Goal: Task Accomplishment & Management: Complete application form

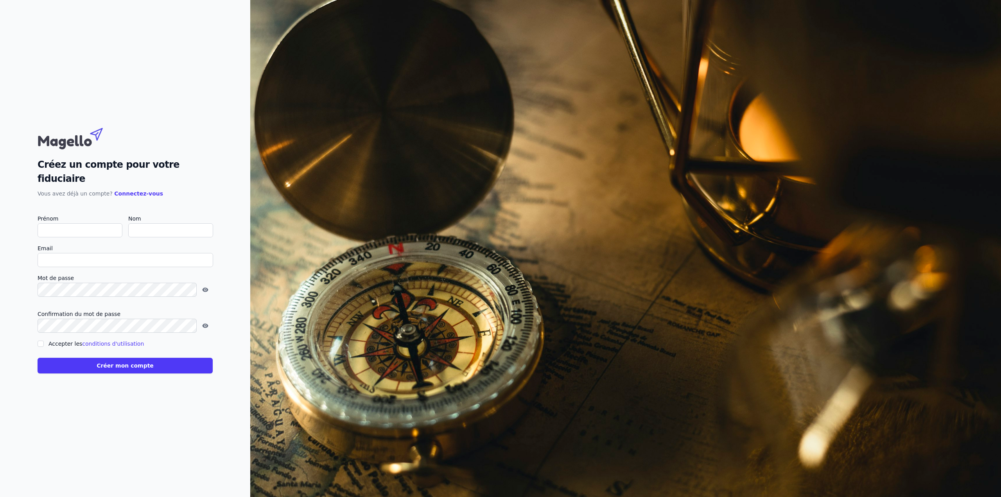
type input "M"
checkbox input "false"
click at [75, 226] on input "Méla" at bounding box center [80, 230] width 85 height 14
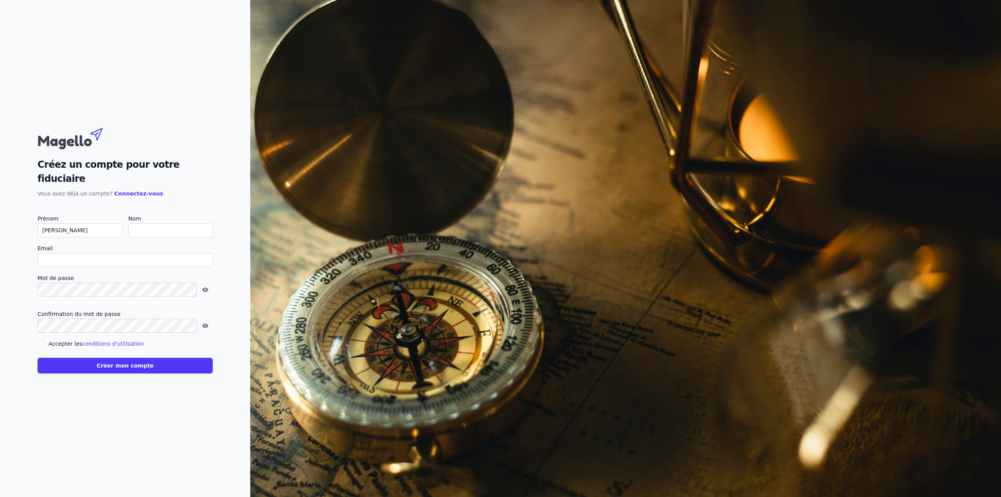
type input "Luca"
paste input "Luca Pacioli"
type input "Pacioli"
click at [75, 253] on input "Email" at bounding box center [126, 260] width 176 height 14
type input "melanie+blog@magello.ai"
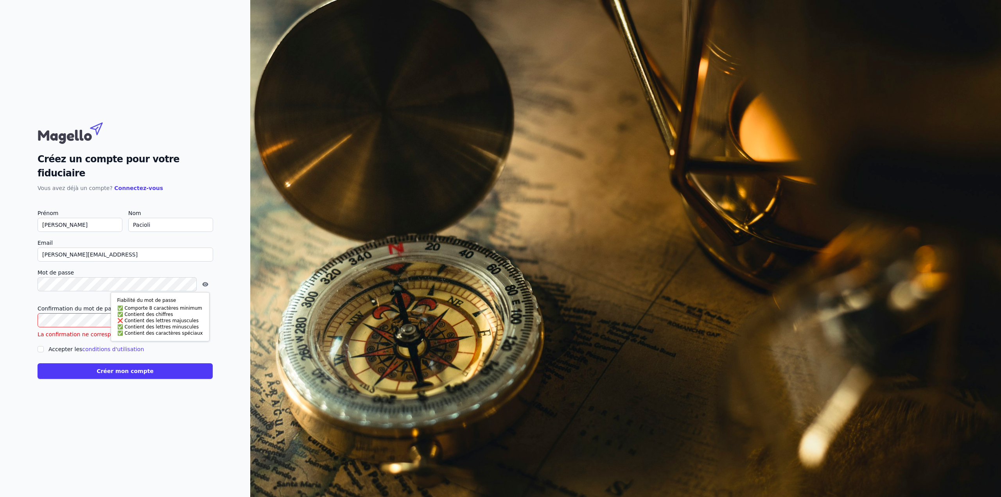
click at [40, 346] on input "Accepter les conditions d'utilisation" at bounding box center [41, 349] width 6 height 6
checkbox input "true"
click at [202, 282] on icon "button" at bounding box center [205, 284] width 6 height 4
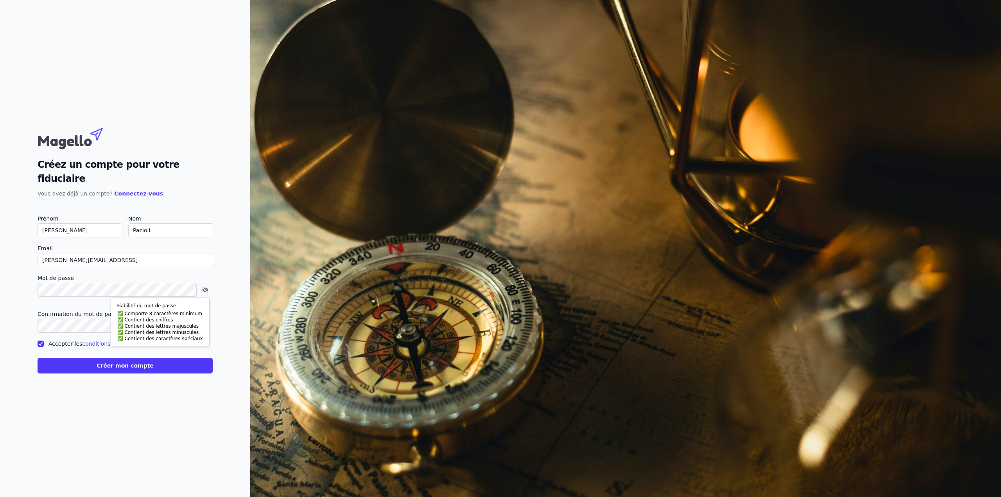
click at [123, 360] on button "Créer mon compte" at bounding box center [125, 366] width 175 height 16
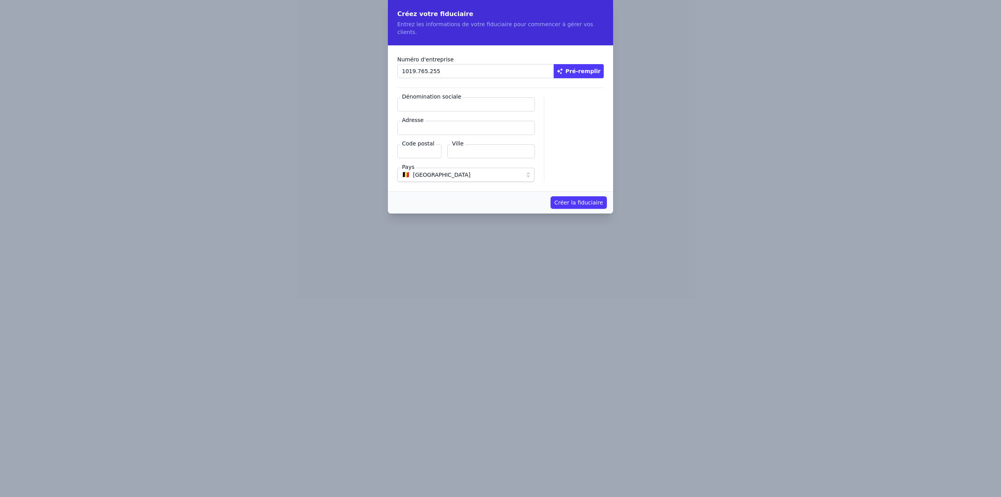
type input "1019.765.255"
click at [585, 64] on button "Pré-remplir" at bounding box center [579, 71] width 50 height 14
type input "MAGELLO SRL"
type input "Avenue du Derby 30/16"
type input "1050"
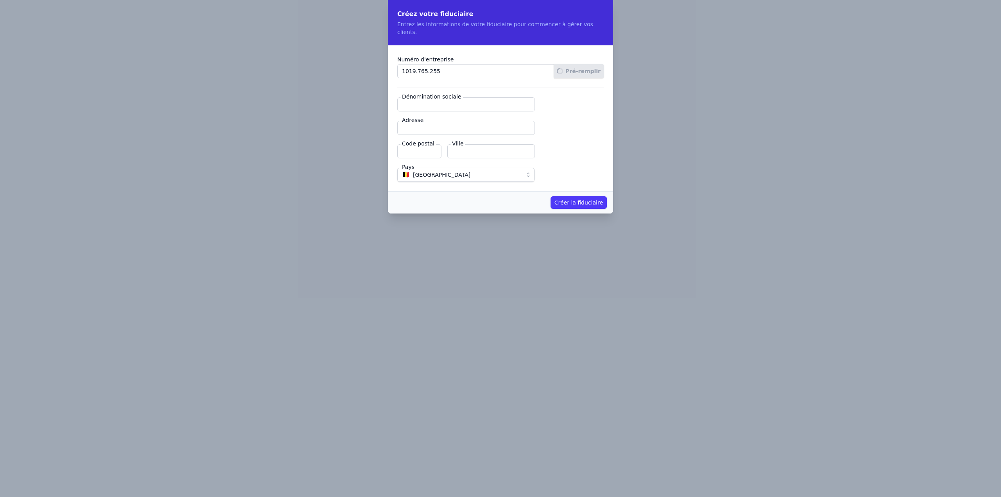
type input "Ixelles"
click at [588, 196] on button "Créer la fiduciaire" at bounding box center [578, 202] width 56 height 13
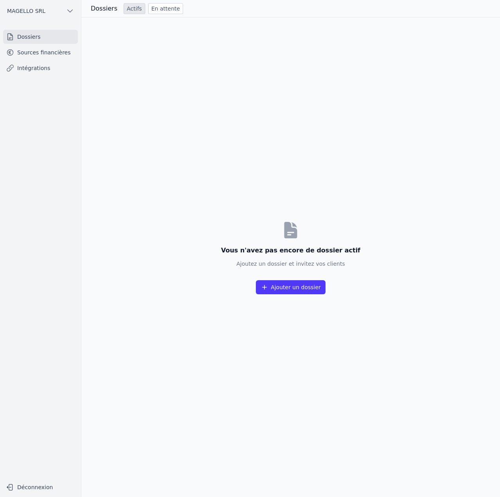
click at [317, 287] on button "Ajouter un dossier" at bounding box center [291, 287] width 70 height 14
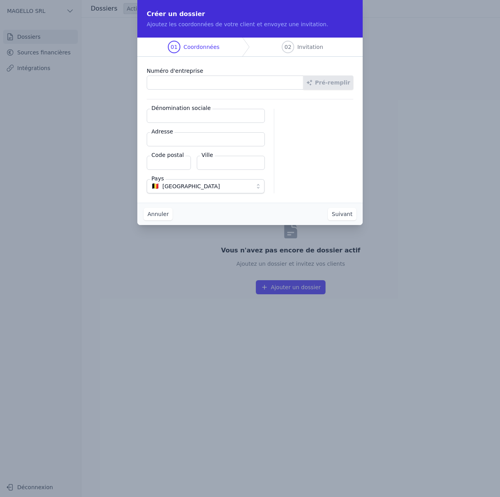
click at [186, 86] on input "Numéro d'entreprise" at bounding box center [225, 82] width 157 height 14
click at [172, 84] on input "Numéro d'entreprise" at bounding box center [225, 82] width 157 height 14
paste input "0202.239.951"
type input "0202.239.951"
click at [326, 84] on button "Pré-remplir" at bounding box center [328, 82] width 50 height 14
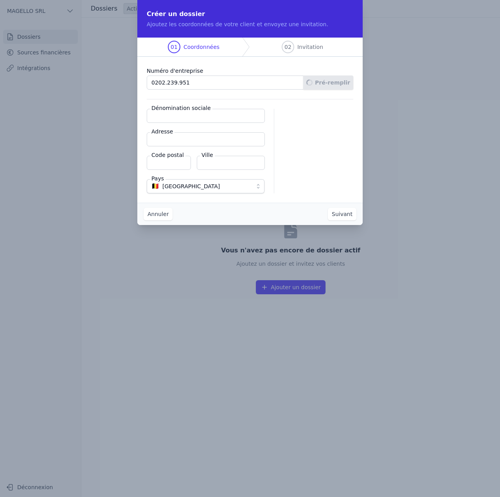
type input "DPU PROXIMUS SA"
type input "Boulevard du Roi AlbertII 27"
type input "1030"
type input "Schaerbeek"
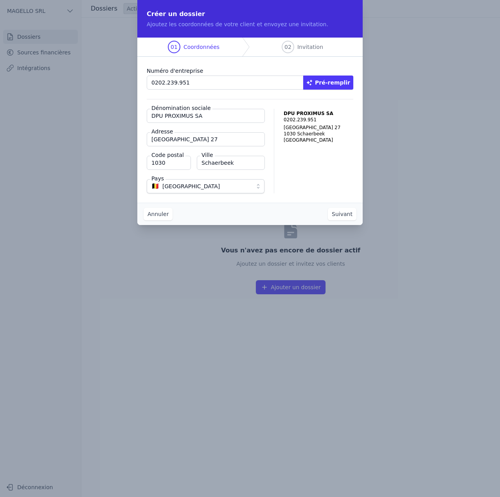
drag, startPoint x: 164, startPoint y: 118, endPoint x: 84, endPoint y: 124, distance: 79.6
click at [84, 124] on div "Créer un dossier Ajoutez les coordonnées de votre client et envoyez une invitat…" at bounding box center [250, 248] width 500 height 497
type input "PROXIMUS SA"
click at [351, 213] on button "Suivant" at bounding box center [342, 214] width 29 height 13
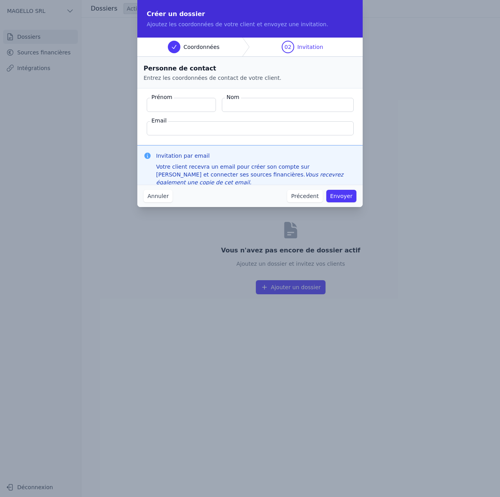
click at [195, 106] on input "Prénom" at bounding box center [181, 105] width 69 height 14
type input "M"
type input "Quentin"
type input "Roquet"
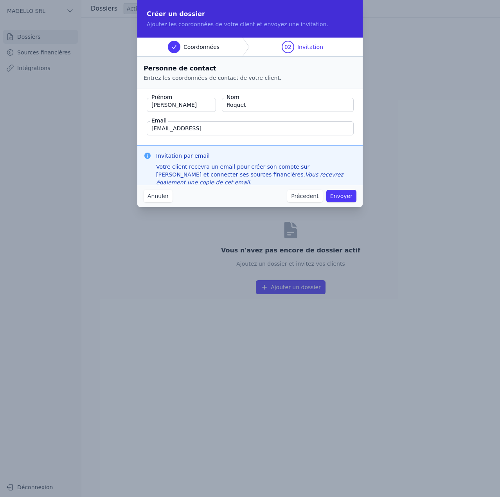
click at [191, 129] on input "quentin+1@magello.ai" at bounding box center [250, 128] width 207 height 14
type input "quentin+1@magello.ai"
click at [339, 194] on button "Envoyer" at bounding box center [341, 196] width 30 height 13
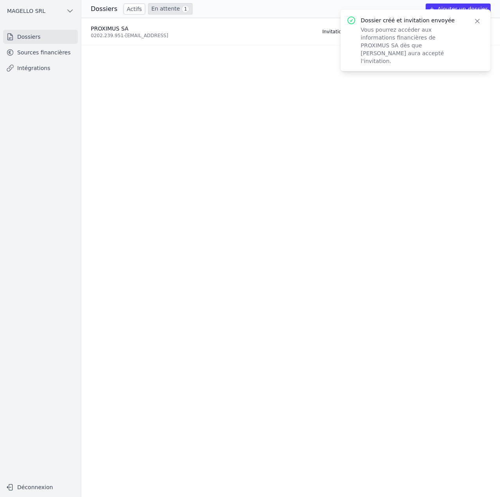
click at [449, 8] on button "Ajouter un dossier" at bounding box center [457, 9] width 65 height 11
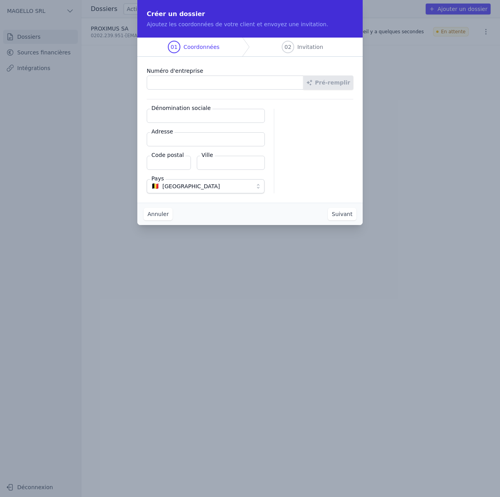
click at [181, 83] on input "Numéro d'entreprise" at bounding box center [225, 82] width 157 height 14
paste input "0806.423.356"
type input "0806.423.356"
drag, startPoint x: 336, startPoint y: 86, endPoint x: 335, endPoint y: 95, distance: 9.1
click at [336, 86] on button "Pré-remplir" at bounding box center [328, 82] width 50 height 14
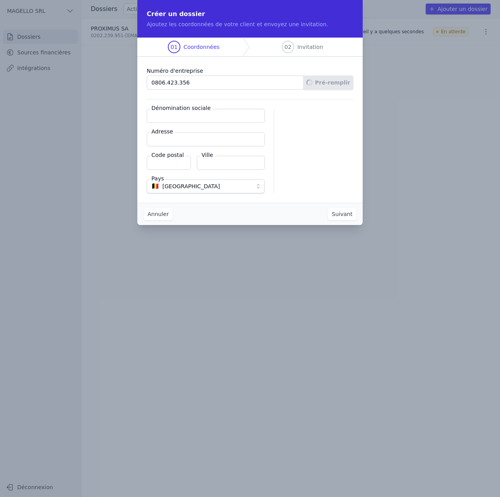
type input "SILVERSQUARE BELGIUM SA"
type input "Avenue Louise 523"
type input "1050"
type input "Ixelles"
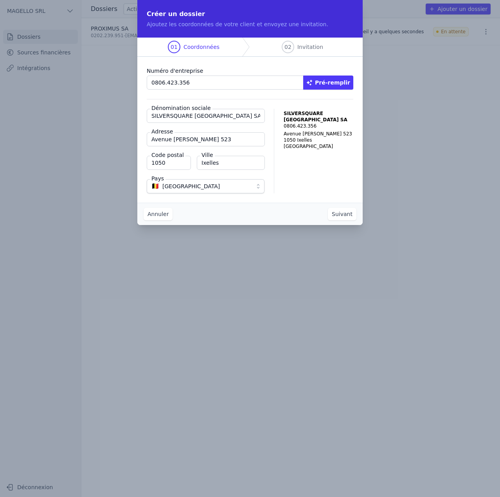
click at [346, 211] on button "Suivant" at bounding box center [342, 214] width 29 height 13
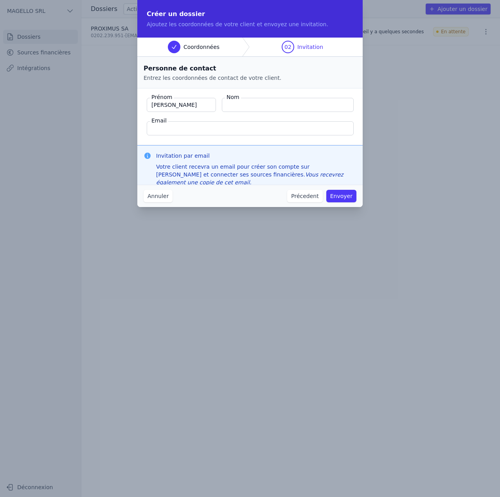
type input "Quentin"
type input "Roquet"
paste input "0806.423.356"
type input "0806.423.356"
type input "quentin+1@magello.ai"
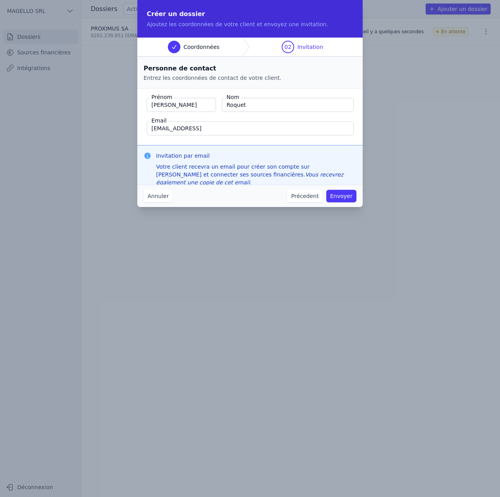
click at [326, 190] on button "Envoyer" at bounding box center [341, 196] width 30 height 13
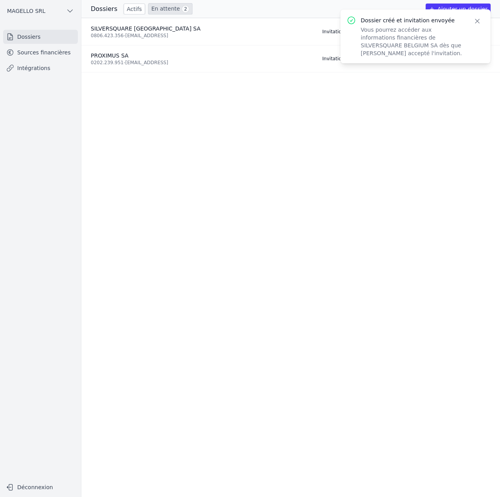
click at [479, 20] on icon "button" at bounding box center [477, 21] width 8 height 8
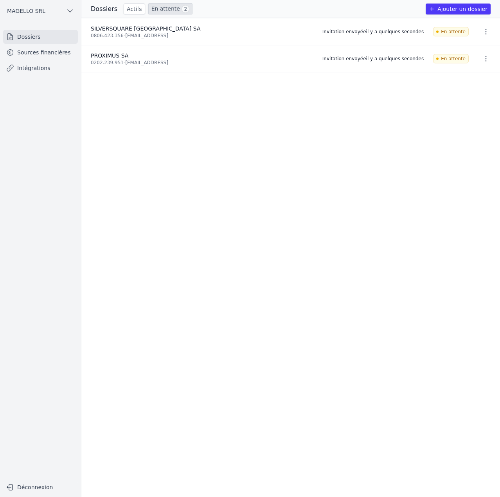
click at [470, 9] on button "Ajouter un dossier" at bounding box center [457, 9] width 65 height 11
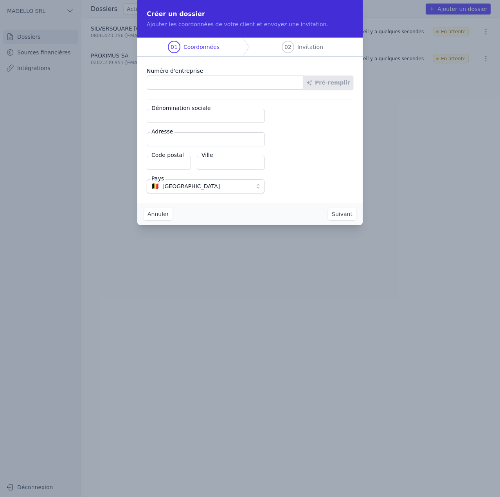
click at [217, 79] on input "Numéro d'entreprise" at bounding box center [225, 82] width 157 height 14
paste input "0835.503.461"
type input "0835.503.461"
click at [337, 82] on button "Pré-remplir" at bounding box center [328, 82] width 50 height 14
type input "La Charlotte Imperiale BV"
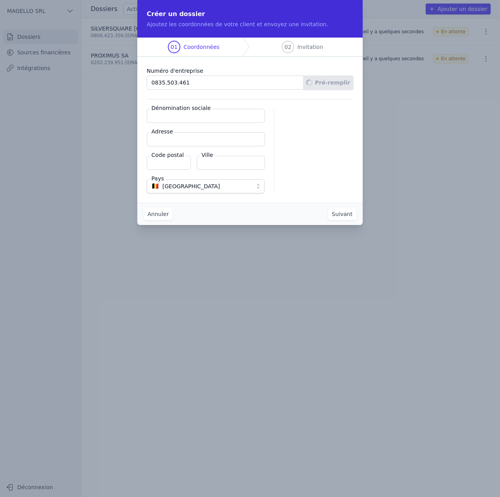
type input "Nilleveldstraat 15"
type input "1560"
type input "Hoeilaart"
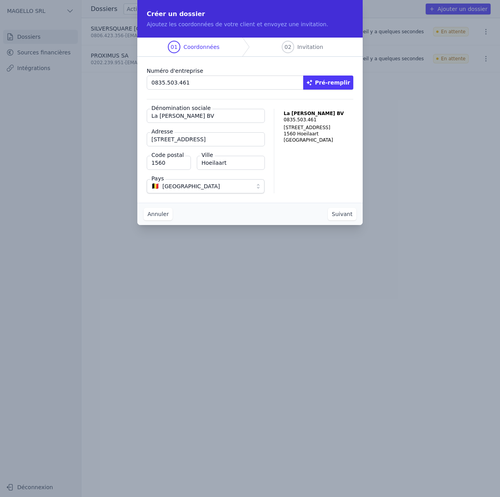
click at [346, 216] on button "Suivant" at bounding box center [342, 214] width 29 height 13
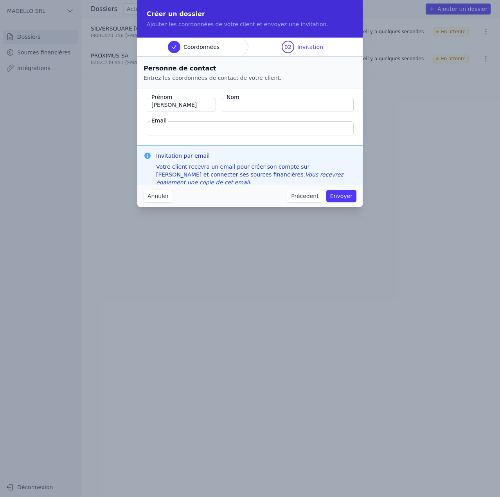
type input "Quentin"
type input "Roquet"
type input "q"
type input "melanie@magello.ai"
click at [344, 194] on button "Envoyer" at bounding box center [341, 196] width 30 height 13
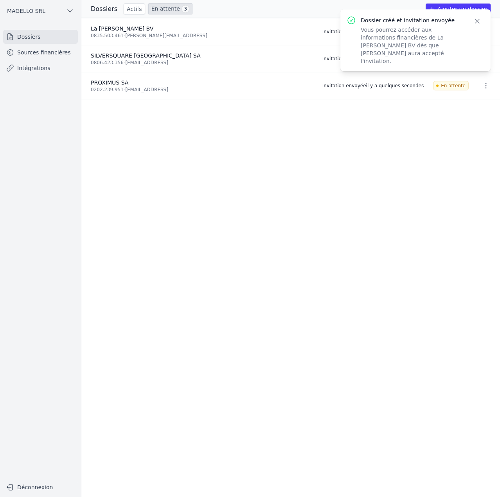
click at [480, 22] on icon "button" at bounding box center [477, 21] width 8 height 8
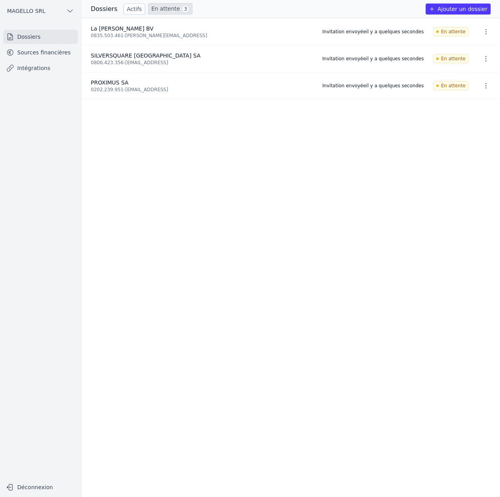
click at [455, 9] on button "Ajouter un dossier" at bounding box center [457, 9] width 65 height 11
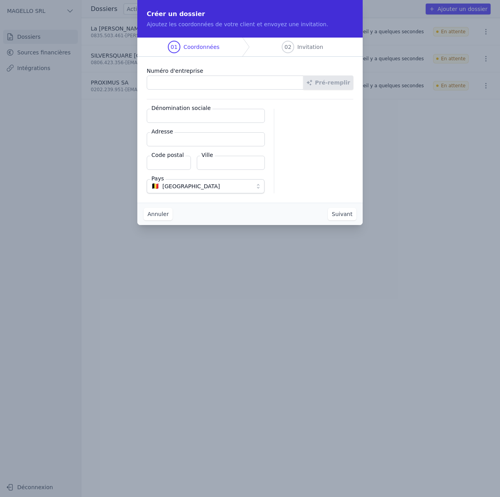
click at [246, 76] on div "Numéro d'entreprise Pré-remplir" at bounding box center [250, 77] width 206 height 23
click at [265, 81] on input "Numéro d'entreprise" at bounding box center [225, 82] width 157 height 14
paste input "0428.072.777"
type input "0428.072.777"
click at [312, 80] on icon "button" at bounding box center [309, 82] width 6 height 6
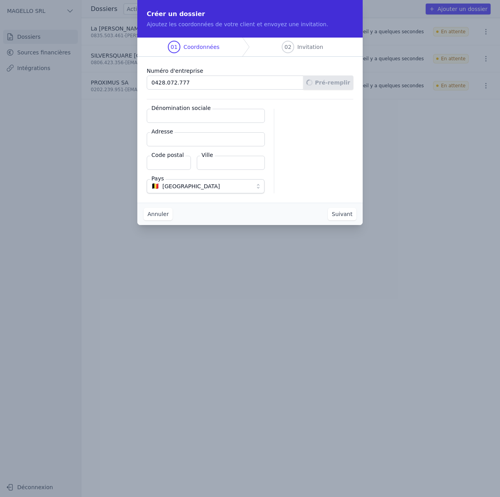
type input "I.E.S.-DISTRIBUTION SPRL"
type input "Chemin de la Fraite 7"
type input "1380"
type input "Lasne"
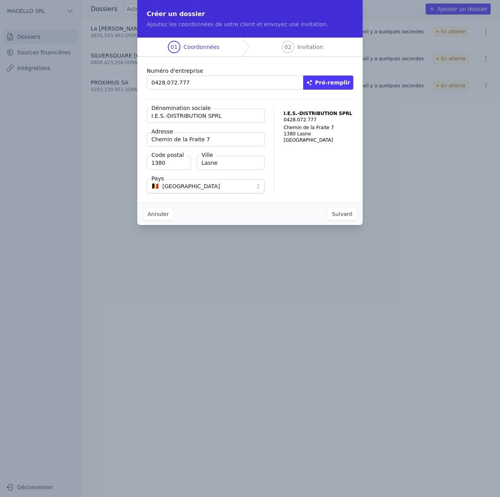
click at [211, 78] on input "0428.072.777" at bounding box center [225, 82] width 157 height 14
paste input "1014.407.489"
type input "1014.407.489"
click at [338, 87] on button "Pré-remplir" at bounding box center [328, 82] width 50 height 14
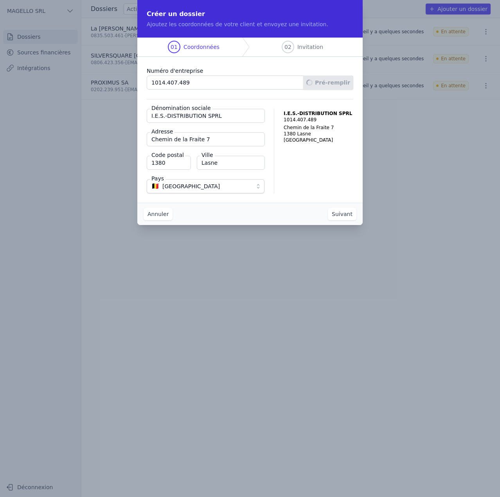
type input "AMOX SRL"
type input "Avenue Brugmann 52-54"
type input "1190"
type input "Forest"
click at [212, 118] on input "AMOX SRL" at bounding box center [206, 116] width 118 height 14
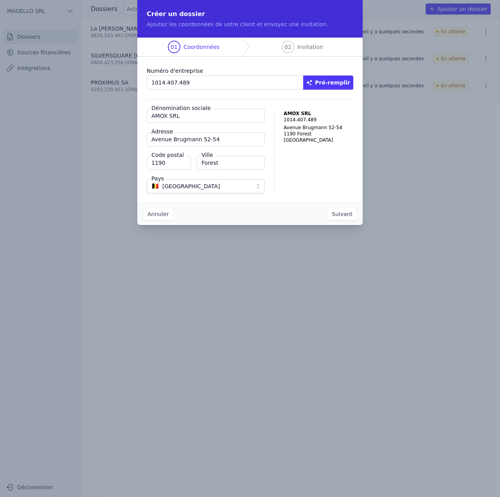
click at [212, 118] on input "AMOX SRL" at bounding box center [206, 116] width 118 height 14
paste input "Le Rallye des Autos"
type input "Le Rallye des Autos"
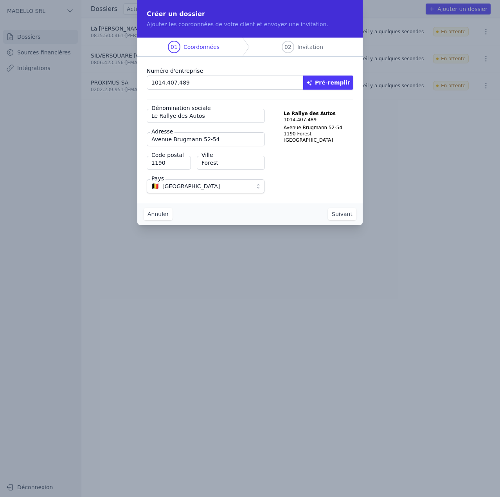
click at [344, 213] on button "Suivant" at bounding box center [342, 214] width 29 height 13
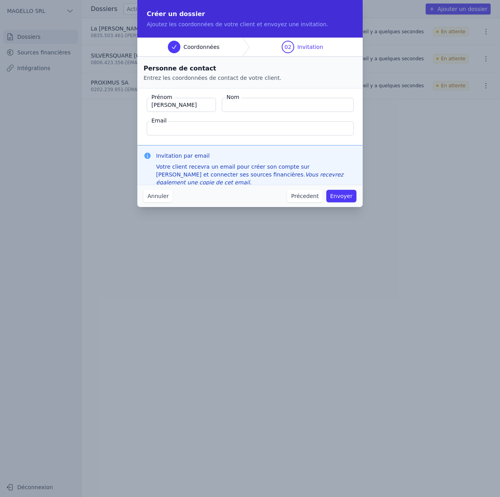
type input "Mélanie"
type input "Magello"
type input "m"
type input "quentin+2@magello.ai"
click at [339, 194] on button "Envoyer" at bounding box center [341, 196] width 30 height 13
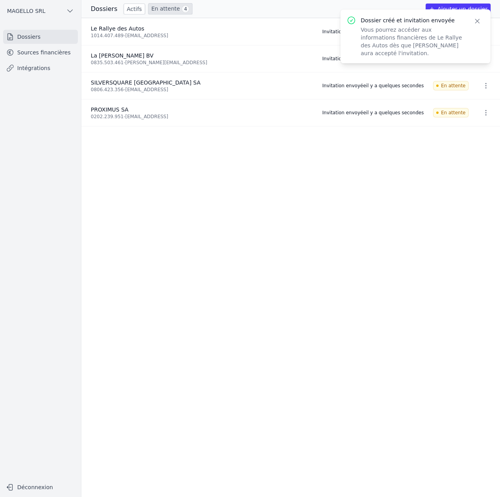
click at [474, 19] on icon "button" at bounding box center [477, 21] width 8 height 8
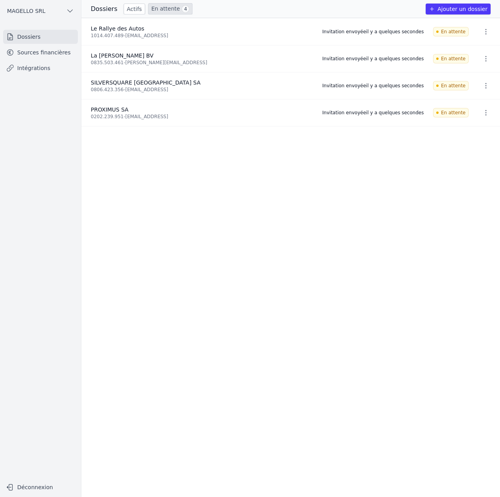
click at [476, 7] on button "Ajouter un dossier" at bounding box center [457, 9] width 65 height 11
click at [205, 199] on ul "Le Rallye des Autos 1014.407.489 - quentin+2@magello.ai Invitation envoyée il y…" at bounding box center [290, 257] width 418 height 479
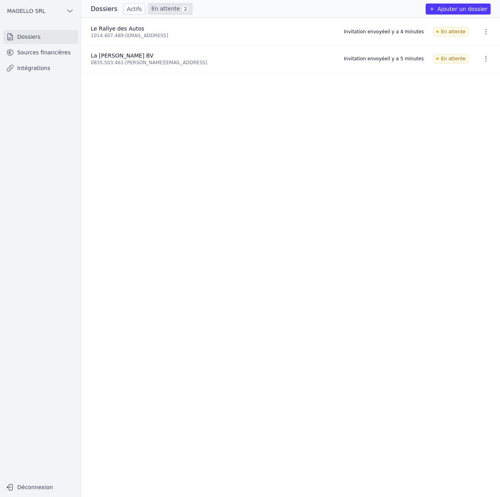
click at [448, 10] on button "Ajouter un dossier" at bounding box center [457, 9] width 65 height 11
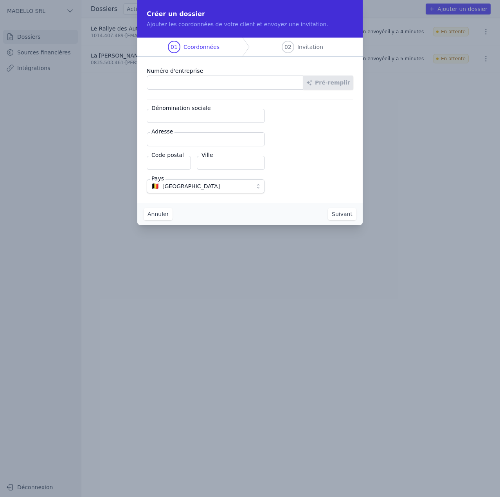
paste input "0403.091.220"
type input "0403.091.220"
click at [327, 81] on button "Pré-remplir" at bounding box center [328, 82] width 50 height 14
type input "SOLVAY SA"
type input "Rue de Ransbeek 310"
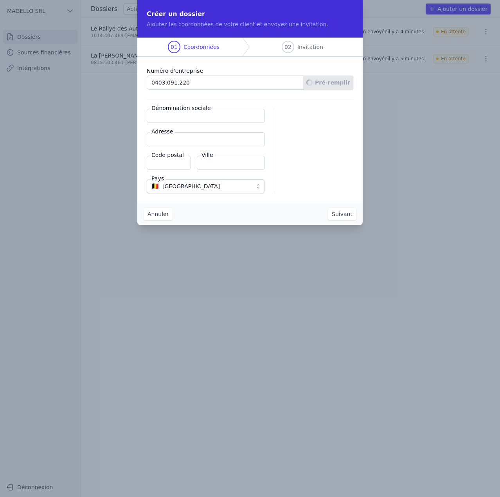
type input "1120"
type input "Bruxelles"
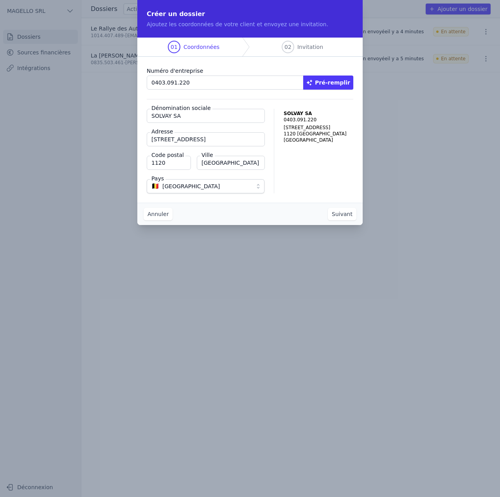
click at [346, 214] on button "Suivant" at bounding box center [342, 214] width 29 height 13
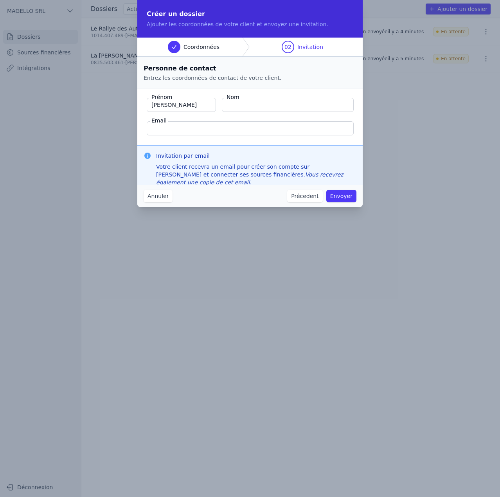
type input "Quentin"
type input "Roquet"
type input "quentin+2@magello.ai"
click at [350, 195] on button "Envoyer" at bounding box center [341, 196] width 30 height 13
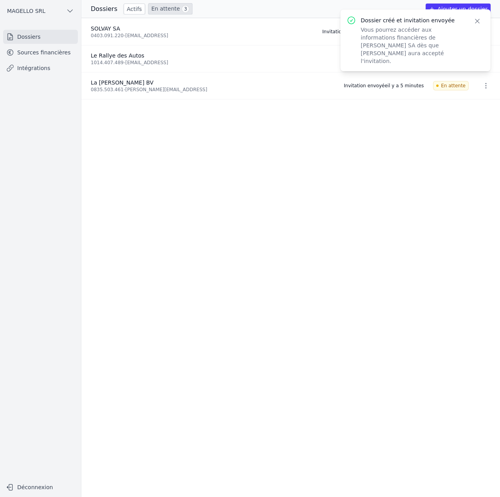
click at [477, 20] on icon "button" at bounding box center [477, 21] width 8 height 8
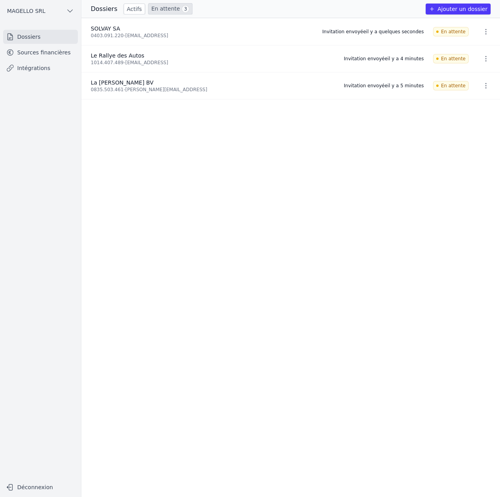
click at [480, 8] on button "Ajouter un dossier" at bounding box center [457, 9] width 65 height 11
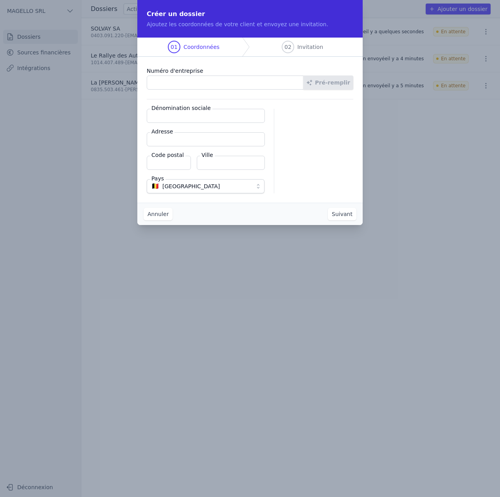
paste input "1012.907.355"
click at [330, 82] on button "Pré-remplir" at bounding box center [328, 82] width 50 height 14
click at [228, 81] on input "1012.907.355" at bounding box center [225, 82] width 157 height 14
paste input "0727.620.754"
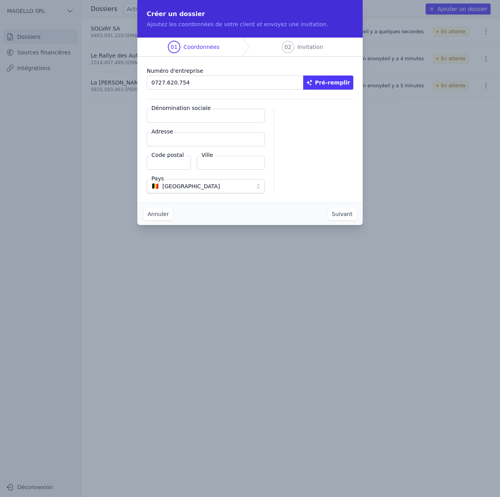
type input "0727.620.754"
click at [328, 81] on button "Pré-remplir" at bounding box center [328, 82] width 50 height 14
type input "CommV Ruby"
type input "Jozef De Bomstraat 18"
type input "2018"
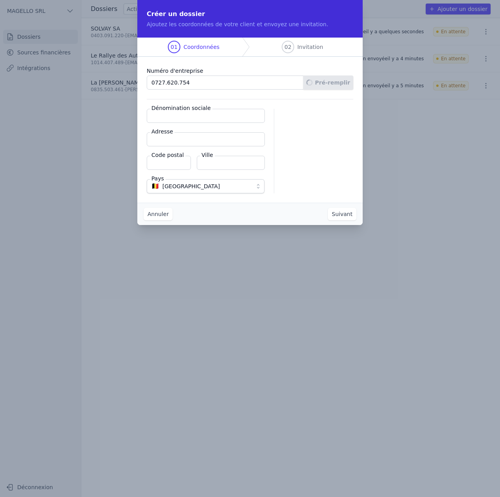
type input "Antwerpen"
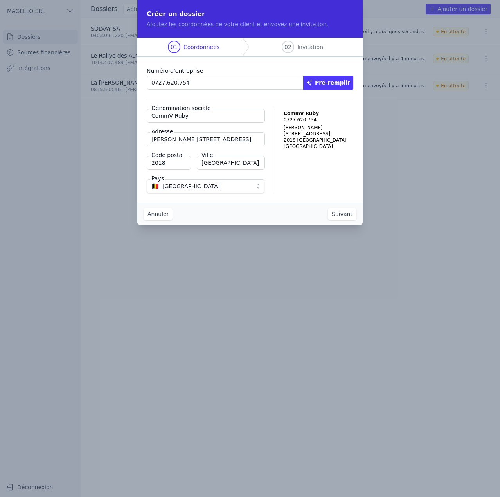
drag, startPoint x: 170, startPoint y: 117, endPoint x: 105, endPoint y: 122, distance: 65.2
click at [105, 122] on div "Créer un dossier Ajoutez les coordonnées de votre client et envoyez une invitat…" at bounding box center [250, 248] width 500 height 497
type input "Ruby"
click at [348, 214] on button "Suivant" at bounding box center [342, 214] width 29 height 13
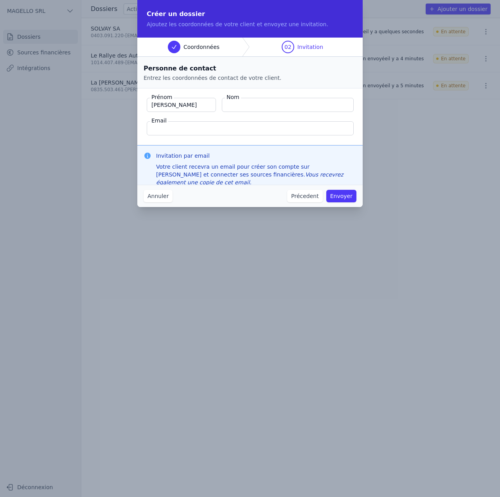
type input "Quentin"
type input "Roquet"
type input "quentin+2@magello.ai"
click at [344, 197] on button "Envoyer" at bounding box center [341, 196] width 30 height 13
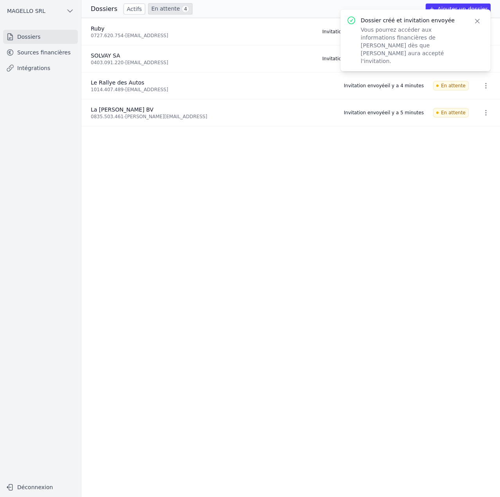
click at [475, 22] on icon "button" at bounding box center [477, 21] width 8 height 8
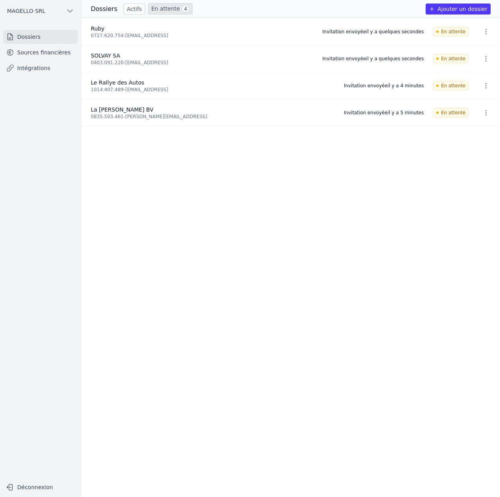
click at [458, 3] on div "Dossiers Actifs En attente 4 Ajouter un dossier" at bounding box center [290, 9] width 418 height 18
click at [471, 9] on button "Ajouter un dossier" at bounding box center [457, 9] width 65 height 11
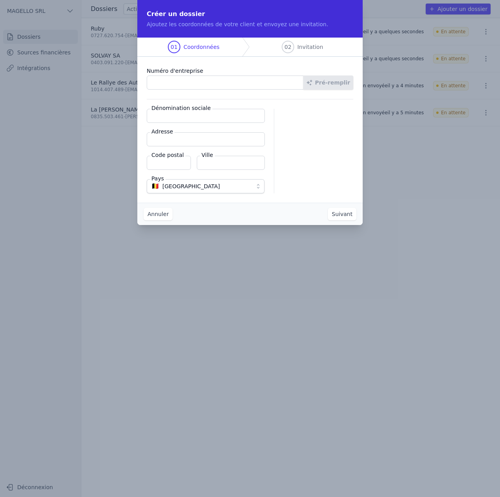
paste input "0403.448.140"
type input "0403.448.140"
click at [332, 82] on button "Pré-remplir" at bounding box center [328, 82] width 50 height 14
type input "D'Ieteren Group SA"
type input "Rue du Mail 50"
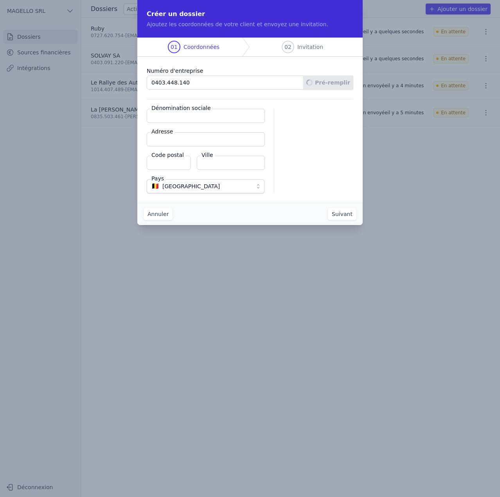
type input "1050"
type input "Ixelles"
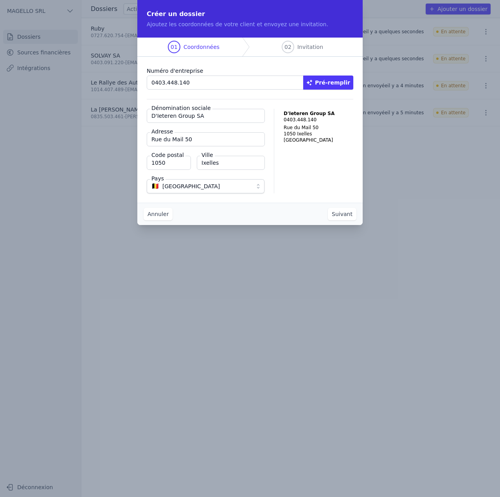
click at [353, 215] on button "Suivant" at bounding box center [342, 214] width 29 height 13
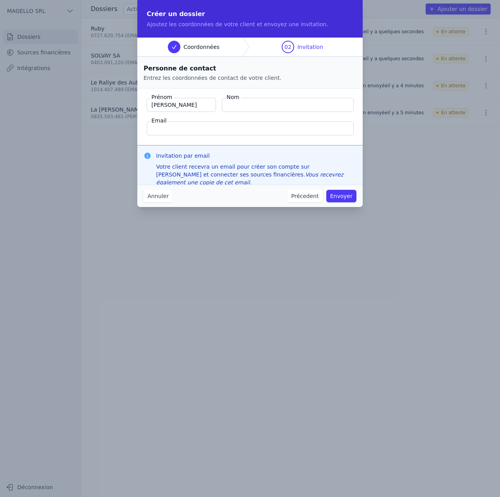
type input "Quentin"
type input "r"
type input "Roquet"
type input "quentin+2@magello.ai"
click at [351, 197] on button "Envoyer" at bounding box center [341, 196] width 30 height 13
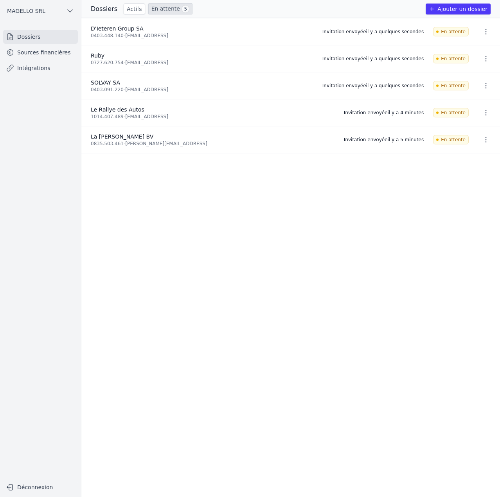
click at [454, 11] on button "Ajouter un dossier" at bounding box center [457, 9] width 65 height 11
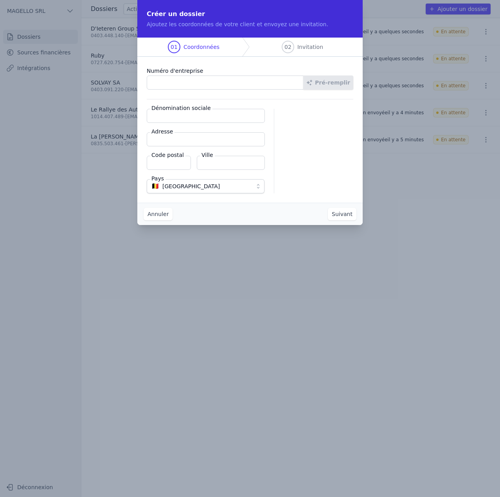
paste input "0441.923.189"
type input "0441.923.189"
click at [342, 86] on button "Pré-remplir" at bounding box center [328, 82] width 50 height 14
type input "Biscuiterie Dandoy SA"
type input "Rue au Beurre 31"
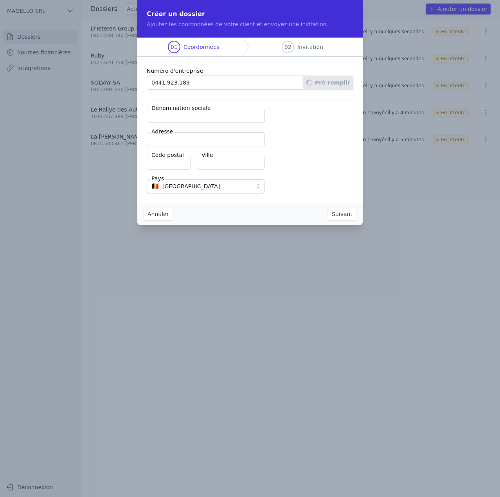
type input "1000"
type input "Bruxelles"
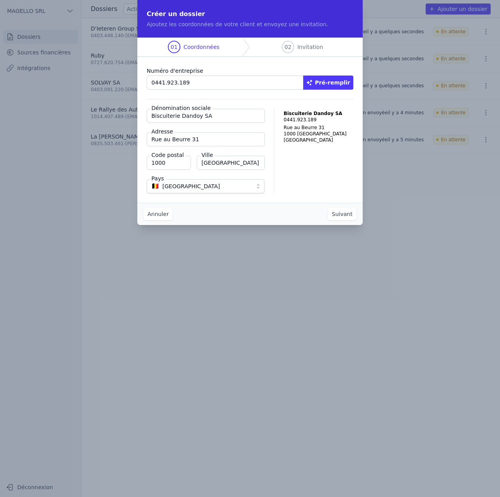
click at [343, 218] on button "Suivant" at bounding box center [342, 214] width 29 height 13
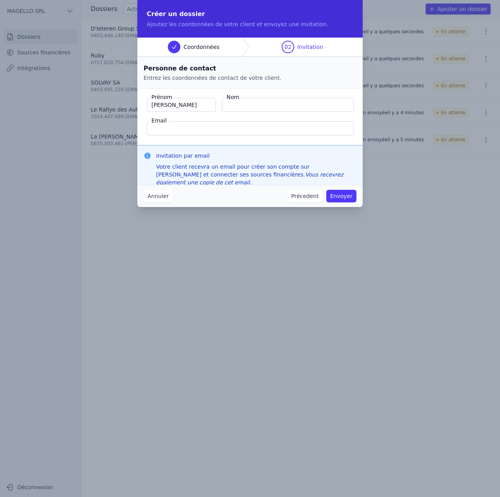
type input "Quentin"
type input "Roquet"
type input "quentin+2@magello.ai"
click at [347, 197] on button "Envoyer" at bounding box center [341, 196] width 30 height 13
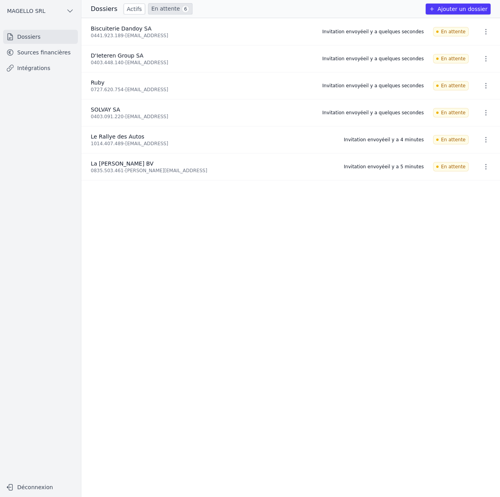
click at [452, 14] on button "Ajouter un dossier" at bounding box center [457, 9] width 65 height 11
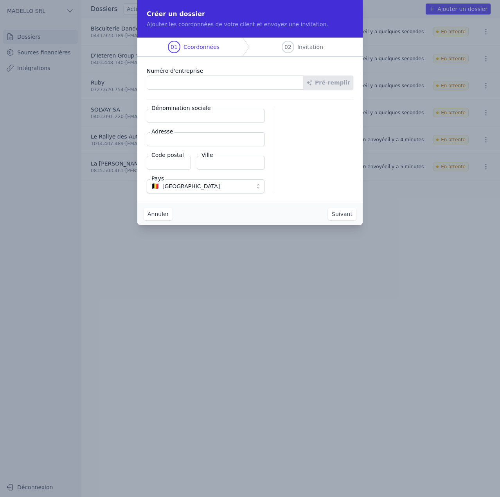
paste input "0675.400.706"
type input "0675.400.706"
click at [334, 81] on button "Pré-remplir" at bounding box center [328, 82] width 50 height 14
type input "BRASSERIE SURREALISTE SA"
type input "Pl. du Nouveau Marché aux Grains 22"
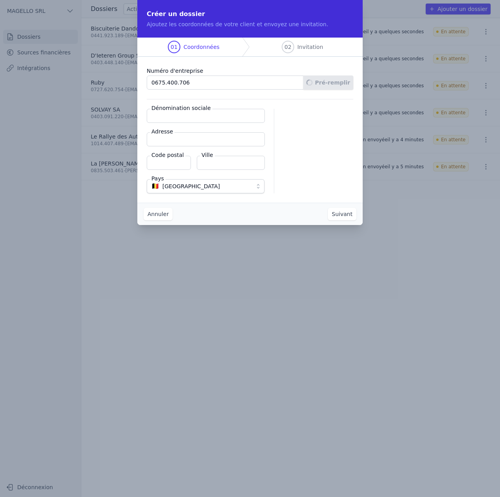
type input "1000"
type input "Bruxelles"
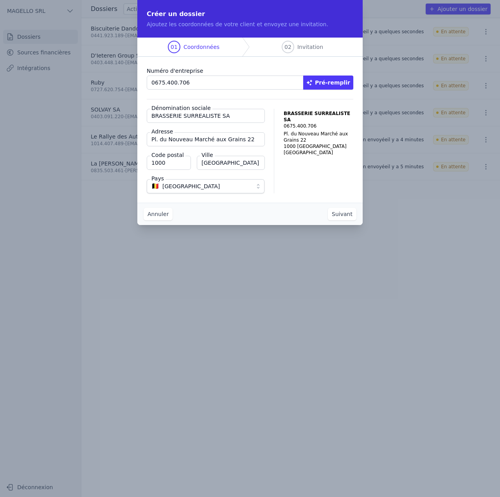
click at [349, 214] on button "Suivant" at bounding box center [342, 214] width 29 height 13
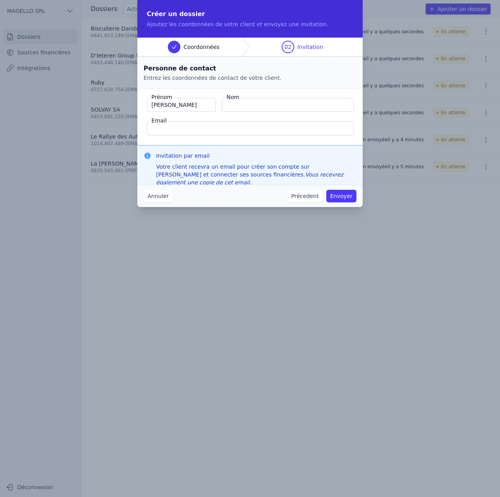
type input "Quentin"
type input "Roquet"
type input "quentin+wait@magello.ai"
click at [343, 198] on button "Envoyer" at bounding box center [341, 196] width 30 height 13
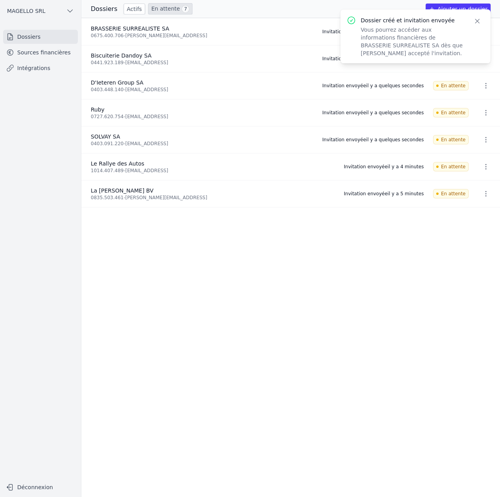
click at [376, 233] on ul "BRASSERIE SURREALISTE SA 0675.400.706 - quentin+wait@magello.ai Invitation envo…" at bounding box center [290, 257] width 418 height 479
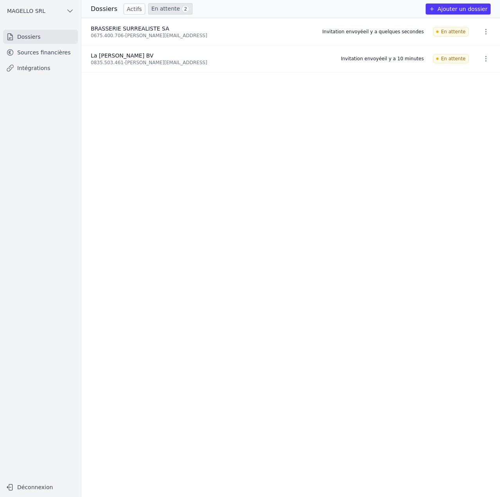
click at [133, 6] on link "Actifs" at bounding box center [135, 9] width 22 height 11
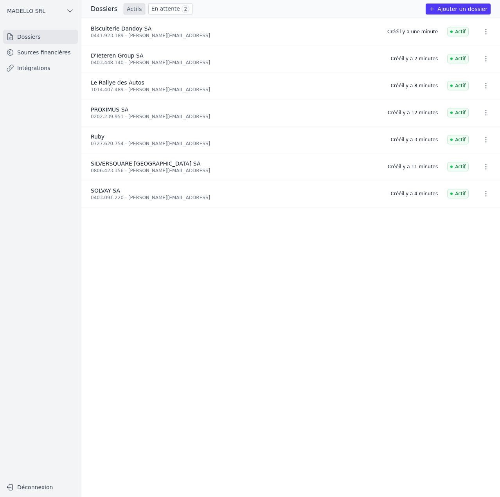
click at [49, 52] on link "Sources financières" at bounding box center [40, 52] width 75 height 14
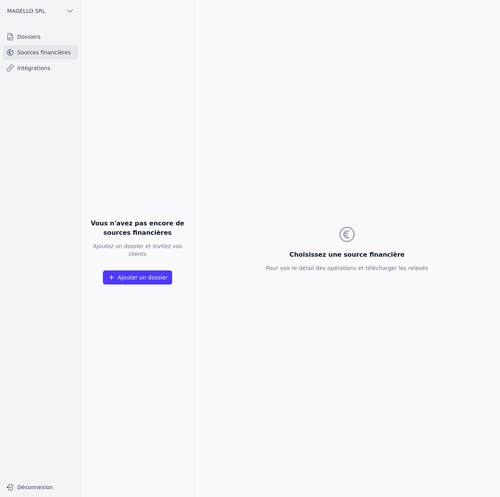
click at [55, 12] on button "MAGELLO SRL" at bounding box center [40, 11] width 75 height 13
click at [45, 91] on div at bounding box center [250, 248] width 500 height 497
